Goal: Task Accomplishment & Management: Manage account settings

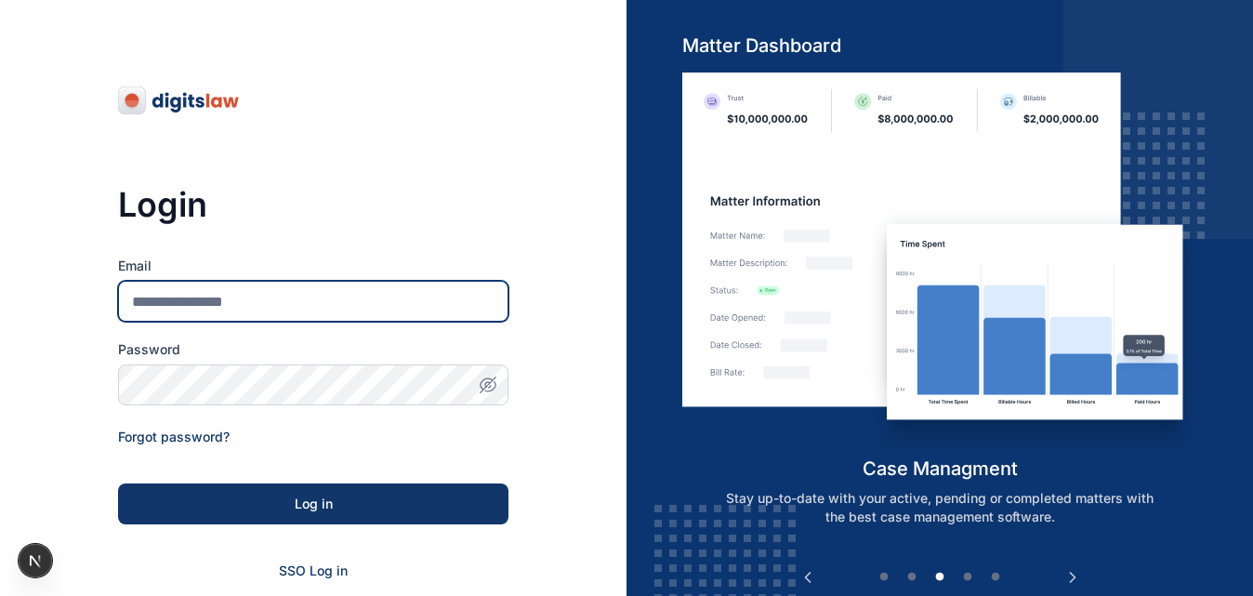
click at [260, 283] on input "Email" at bounding box center [313, 301] width 390 height 41
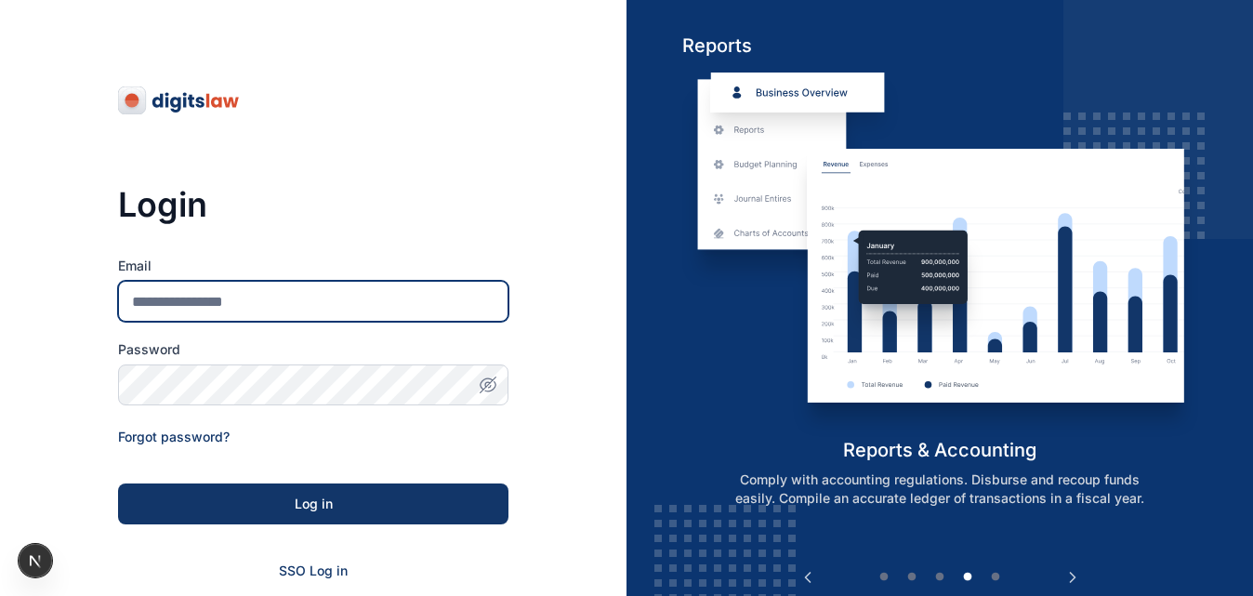
type input "**********"
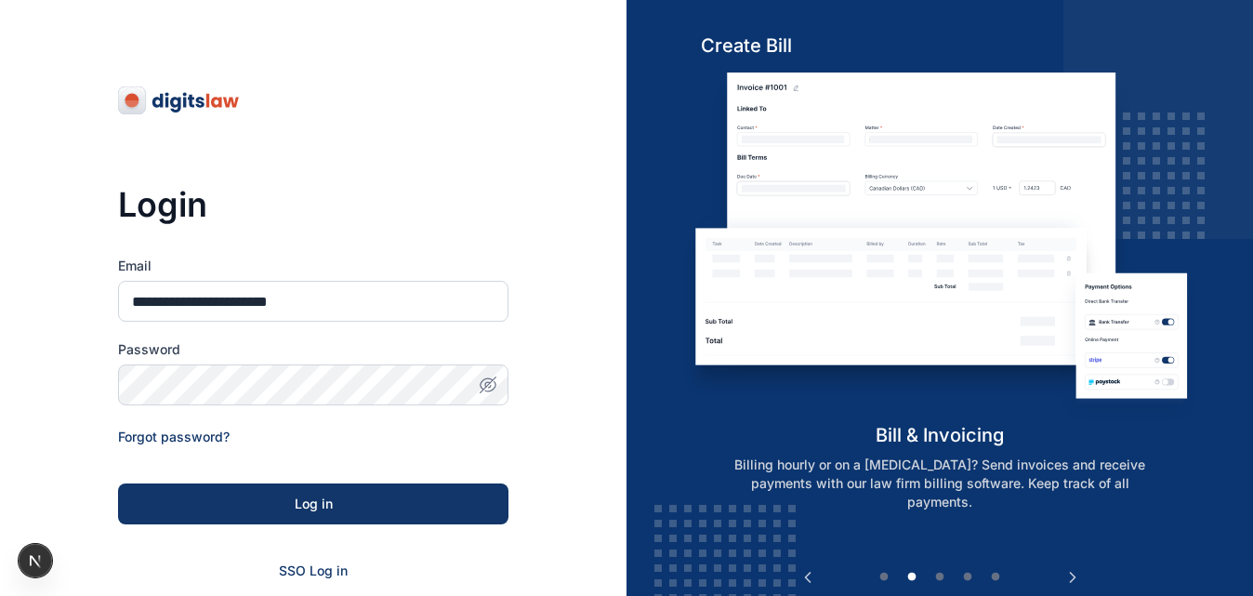
click at [309, 481] on form "**********" at bounding box center [313, 443] width 390 height 372
click at [318, 508] on div "Log in" at bounding box center [313, 503] width 331 height 19
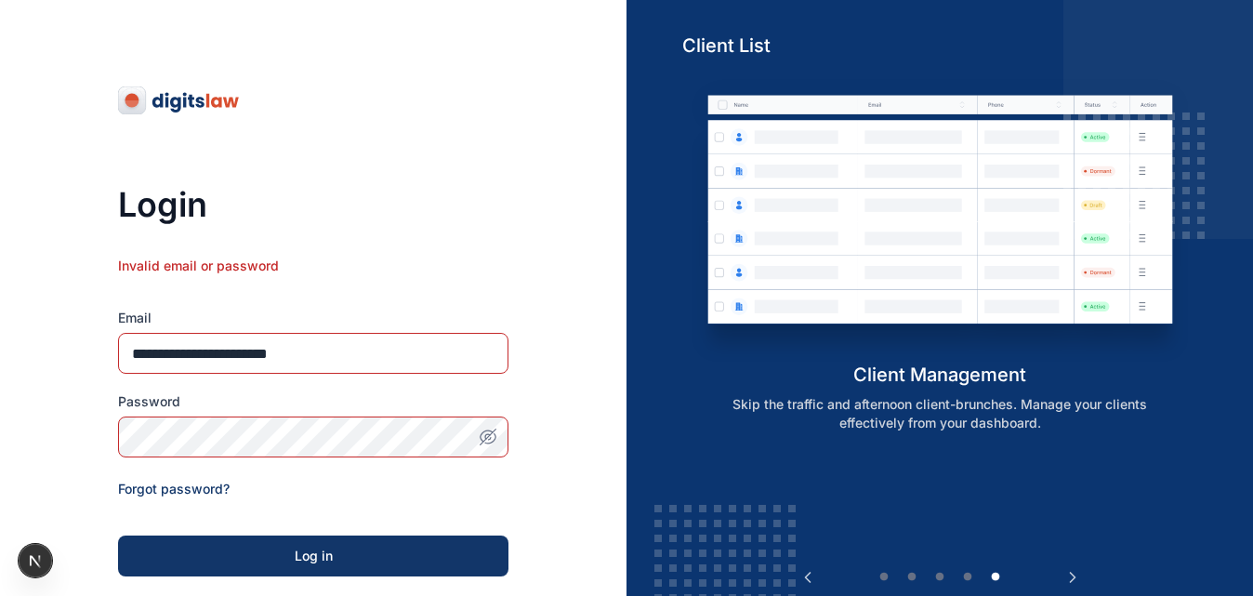
click at [485, 430] on icon "button" at bounding box center [488, 437] width 19 height 19
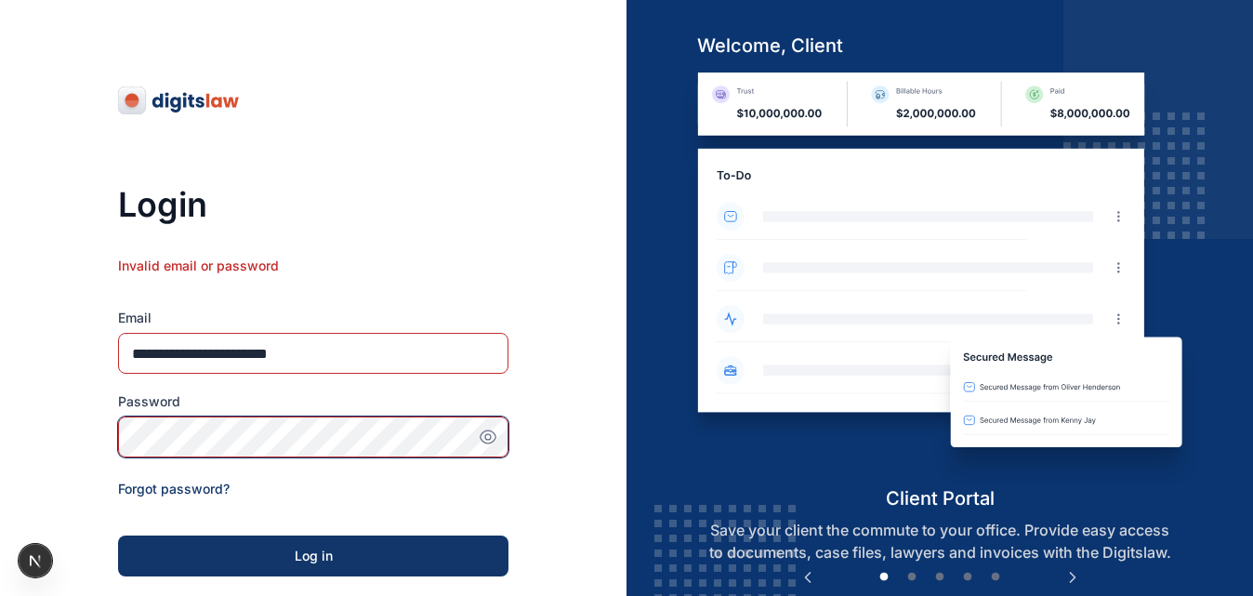
click at [118, 535] on button "Log in" at bounding box center [313, 555] width 390 height 41
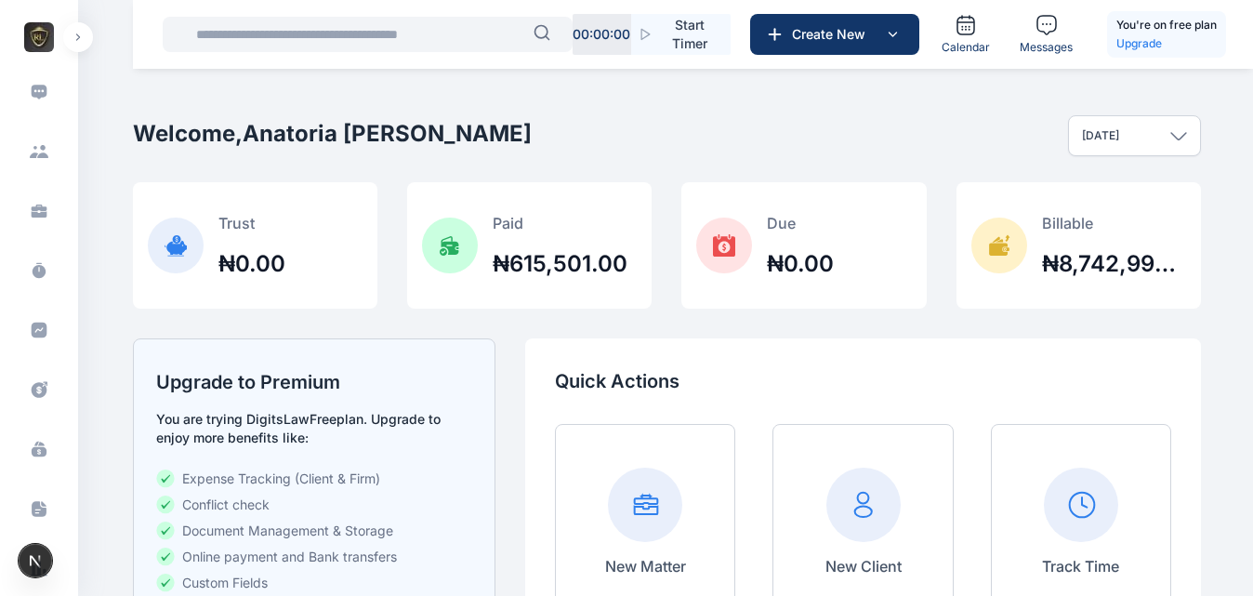
scroll to position [356, 0]
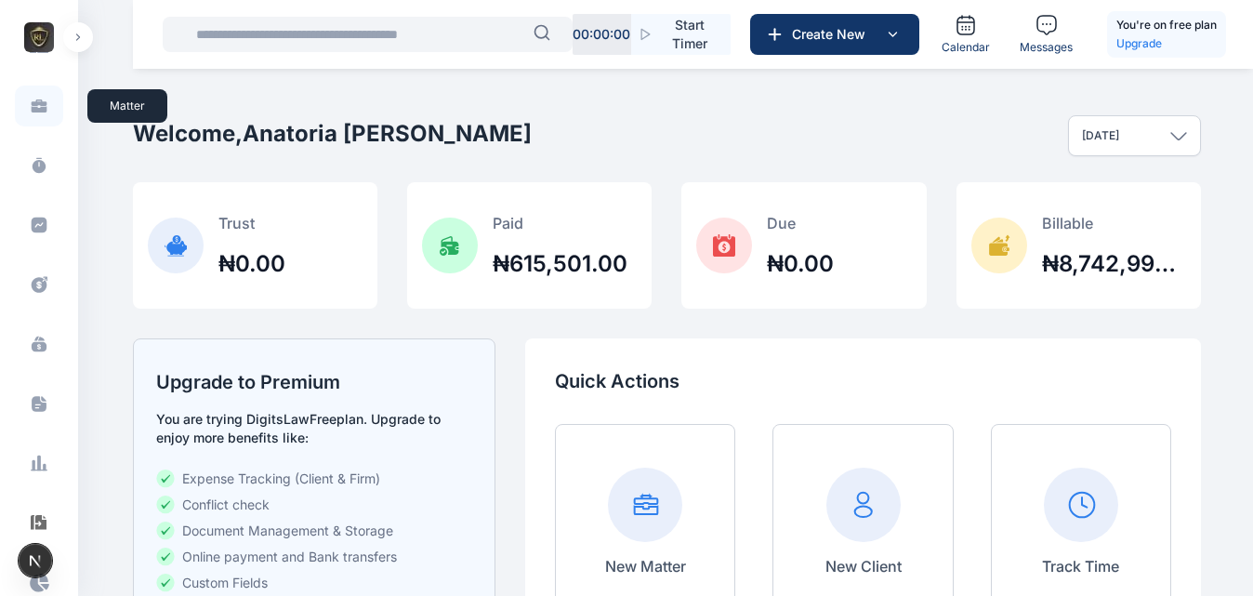
click at [40, 117] on span at bounding box center [39, 106] width 48 height 41
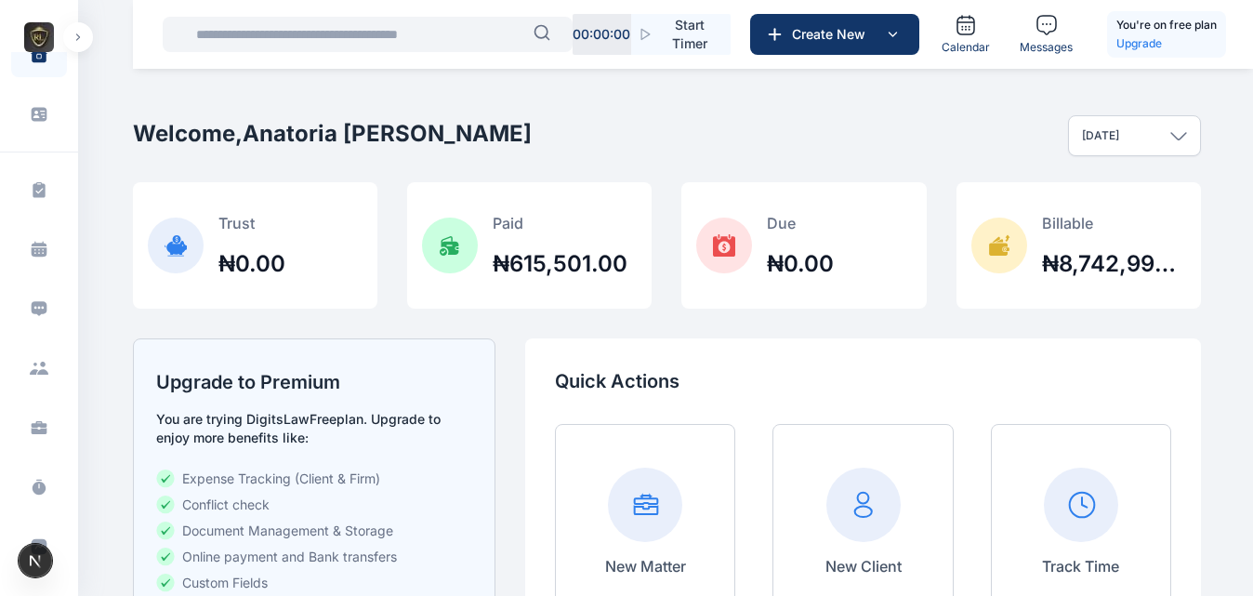
scroll to position [46, 0]
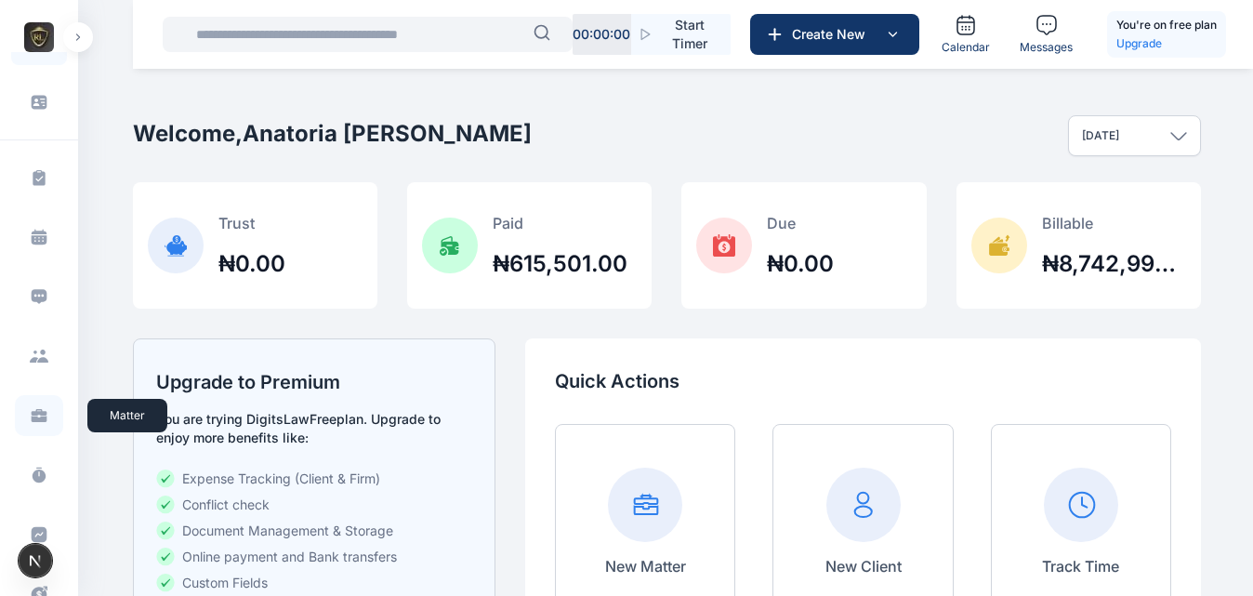
click at [31, 415] on icon at bounding box center [39, 415] width 19 height 19
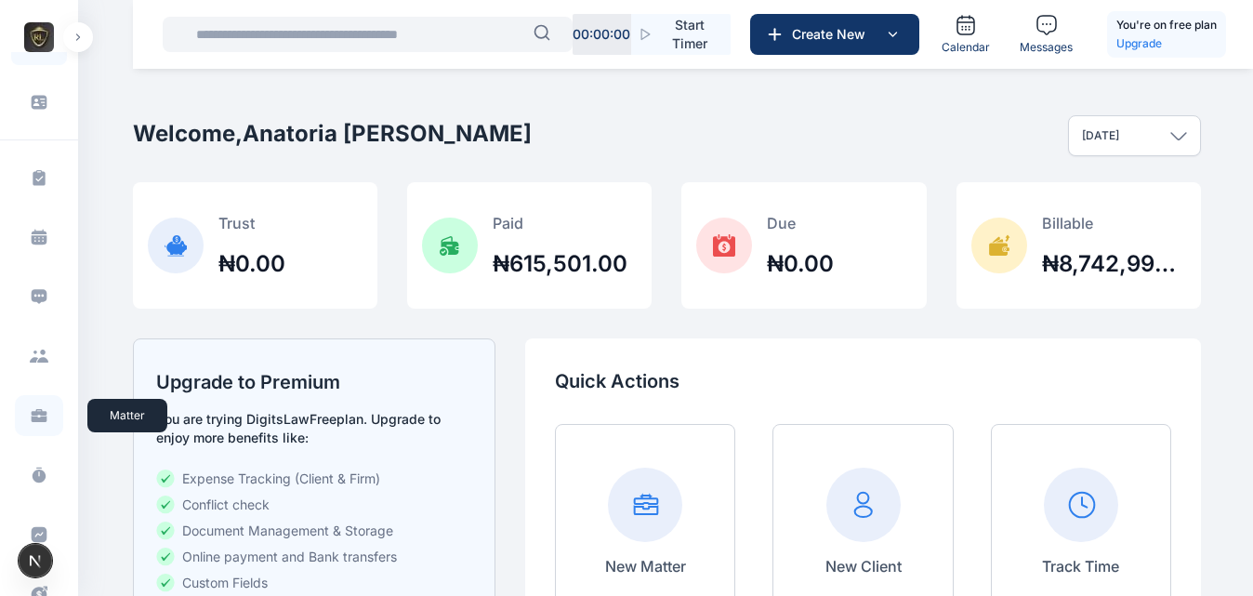
click at [31, 415] on icon at bounding box center [39, 415] width 19 height 19
